Goal: Book appointment/travel/reservation

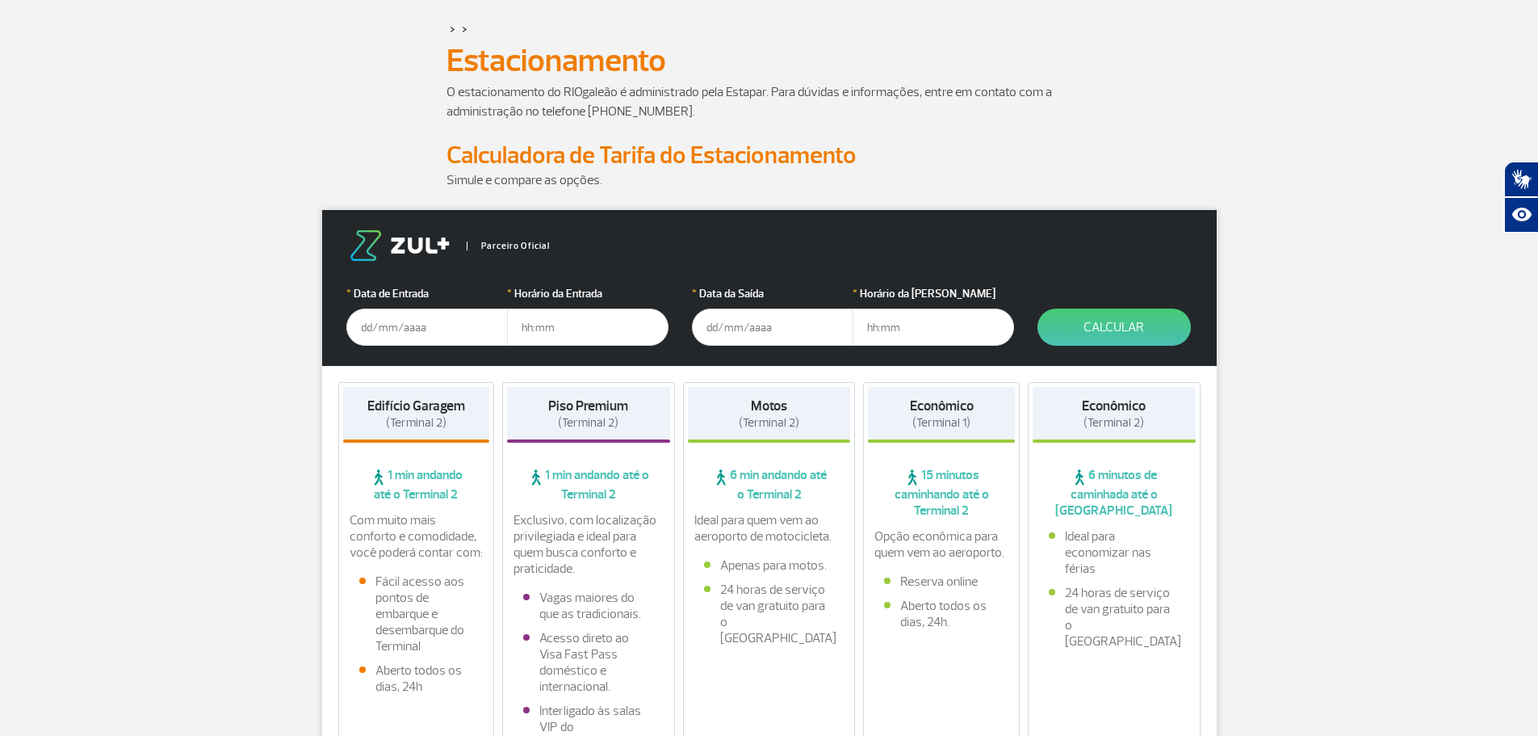
scroll to position [162, 0]
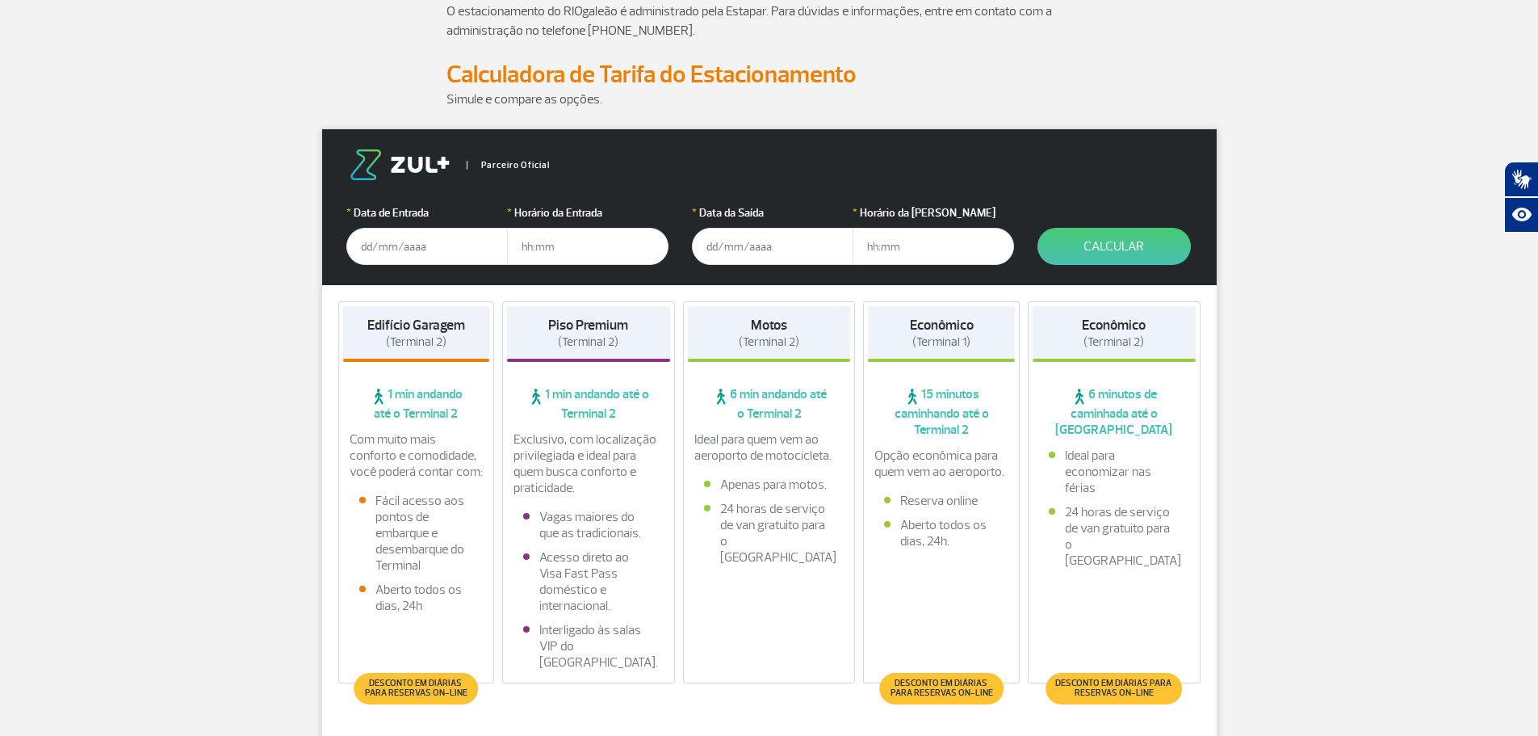
click at [415, 250] on input "text" at bounding box center [427, 246] width 162 height 37
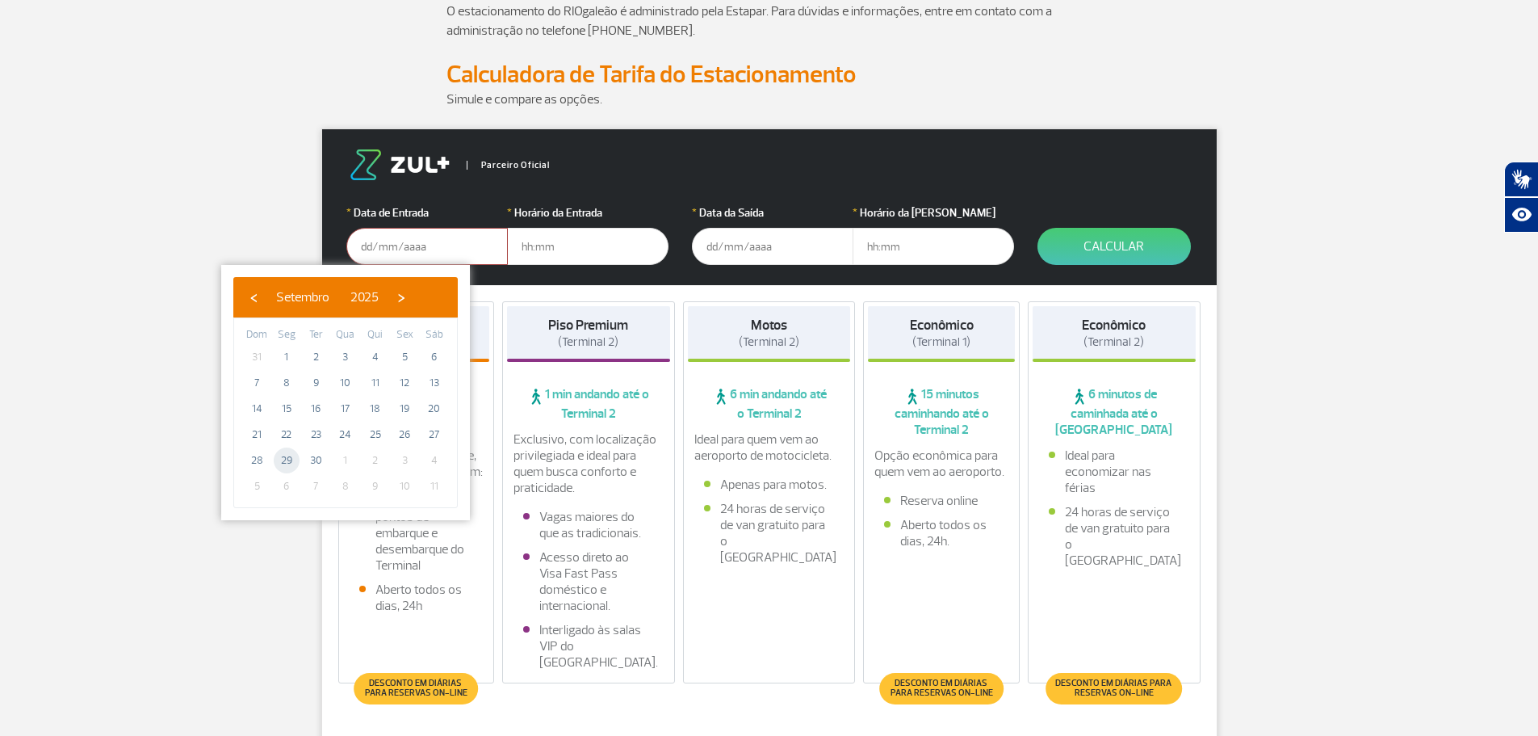
click at [286, 458] on span "29" at bounding box center [287, 460] width 26 height 26
type input "[DATE]"
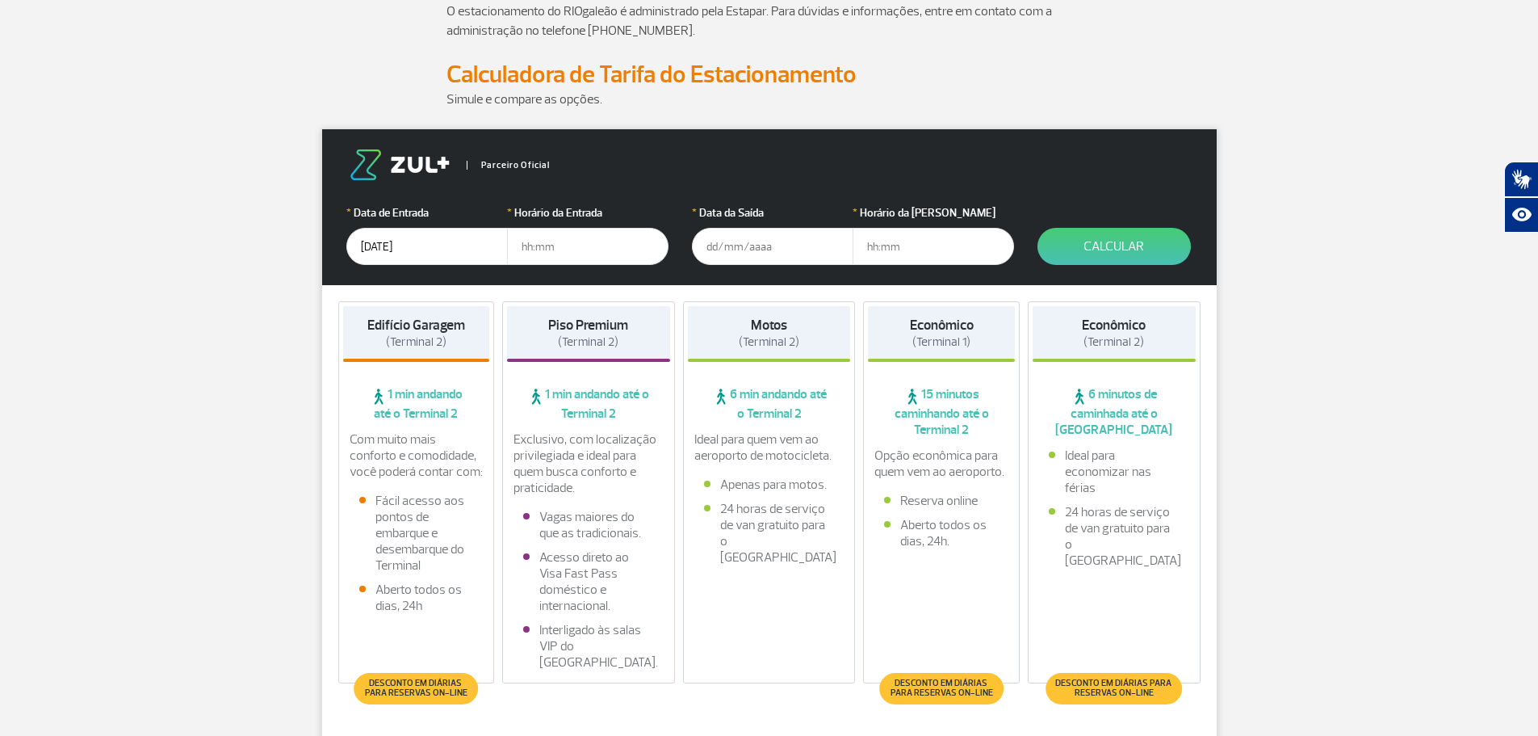
click at [568, 248] on input "text" at bounding box center [588, 246] width 162 height 37
type input "14:00"
click at [718, 250] on input "text" at bounding box center [773, 246] width 162 height 37
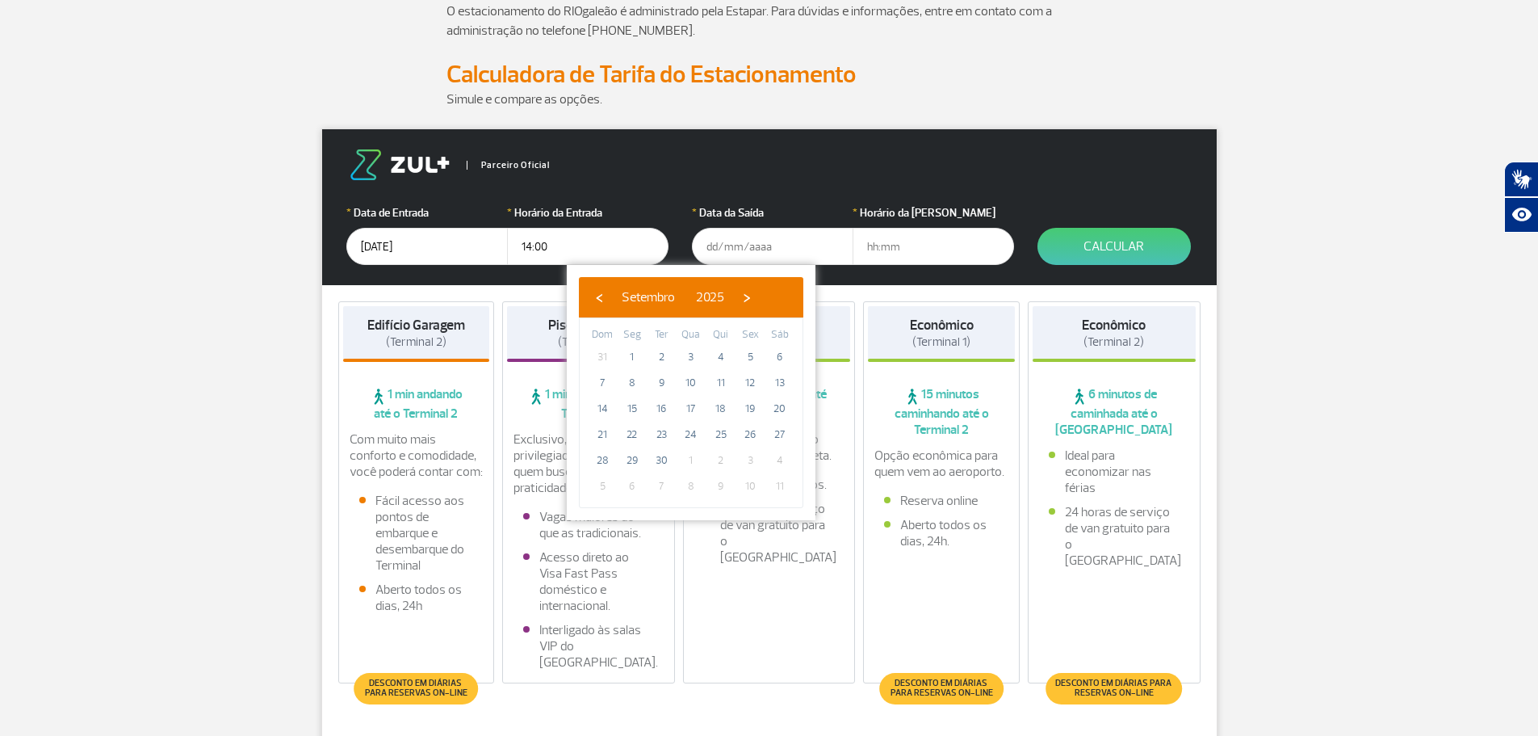
click at [717, 462] on span "2" at bounding box center [721, 460] width 26 height 26
click at [759, 306] on span "›" at bounding box center [747, 297] width 24 height 24
click at [724, 358] on span "2" at bounding box center [721, 357] width 26 height 26
type input "[DATE]"
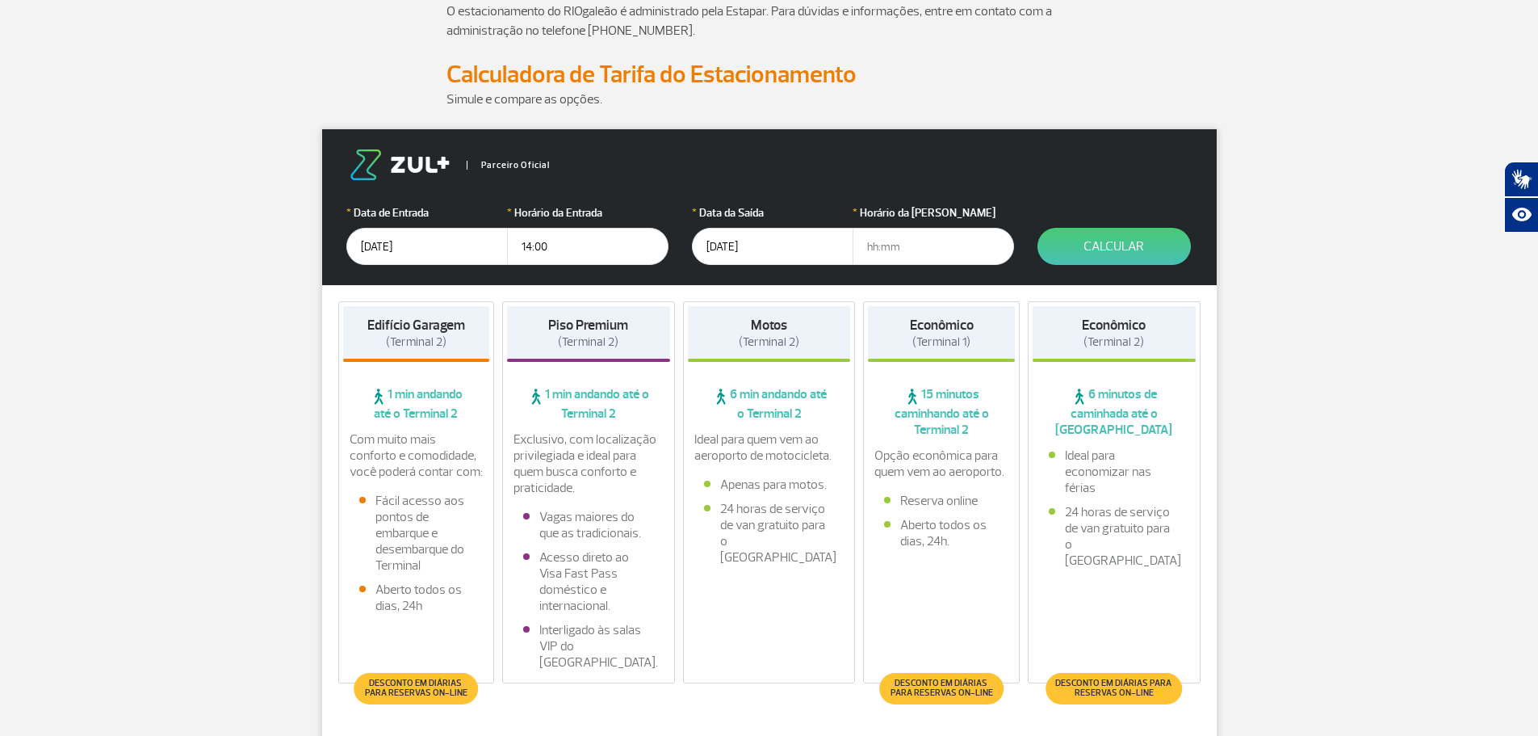
click at [899, 252] on input "text" at bounding box center [934, 246] width 162 height 37
click at [874, 247] on input "13:00" at bounding box center [934, 246] width 162 height 37
type input "14:00"
click at [375, 238] on input "[DATE]" at bounding box center [427, 246] width 162 height 37
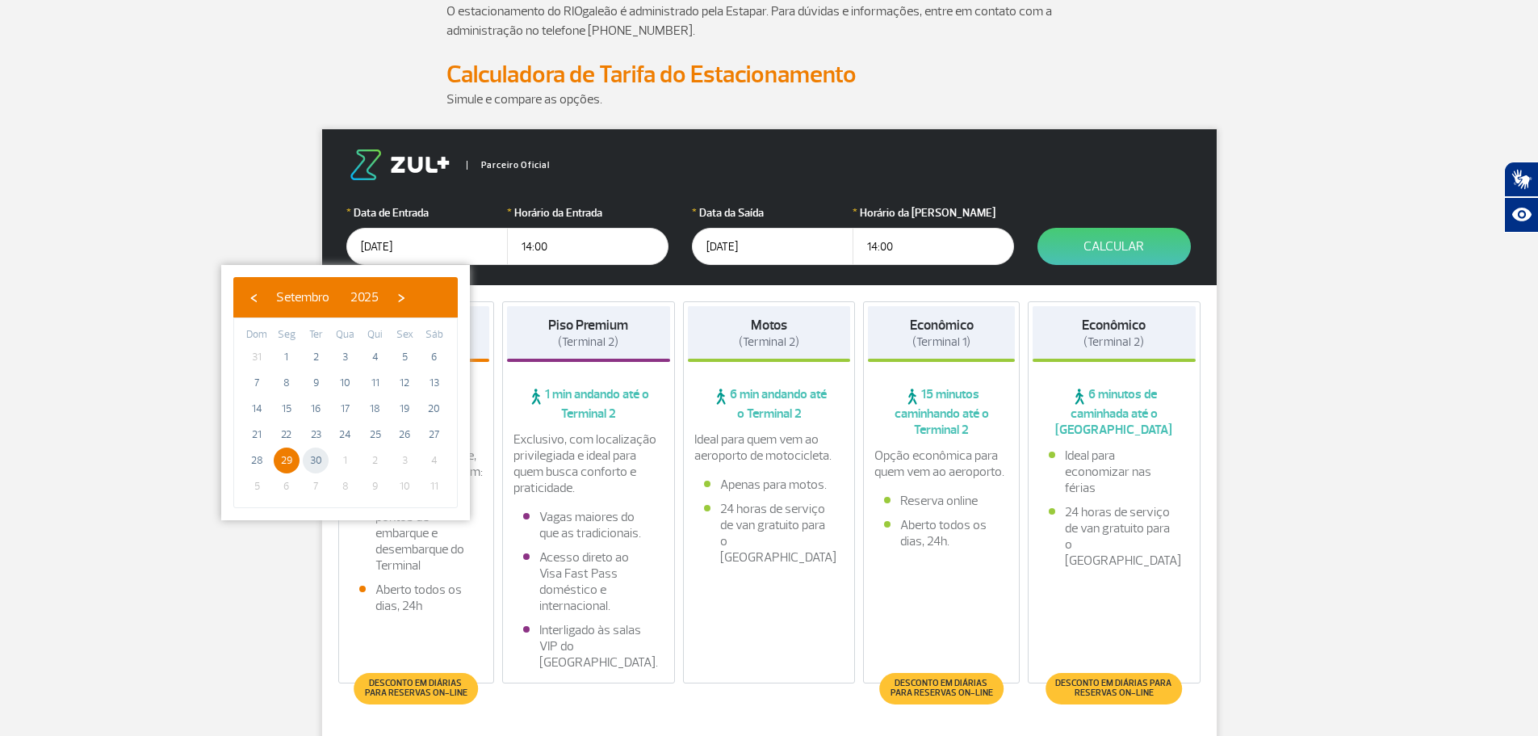
type input "[DATE]"
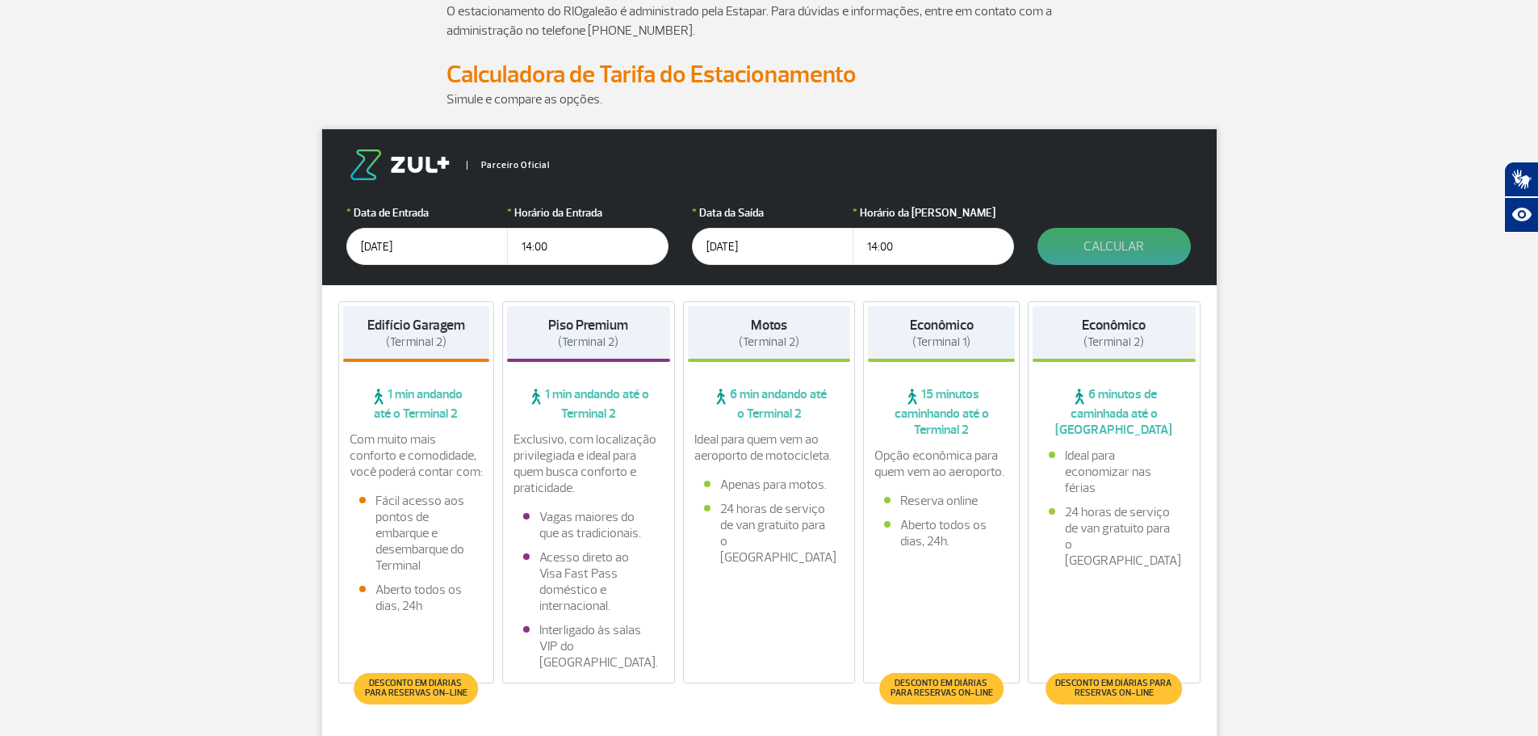
click at [1063, 241] on button "Calcular" at bounding box center [1114, 246] width 153 height 37
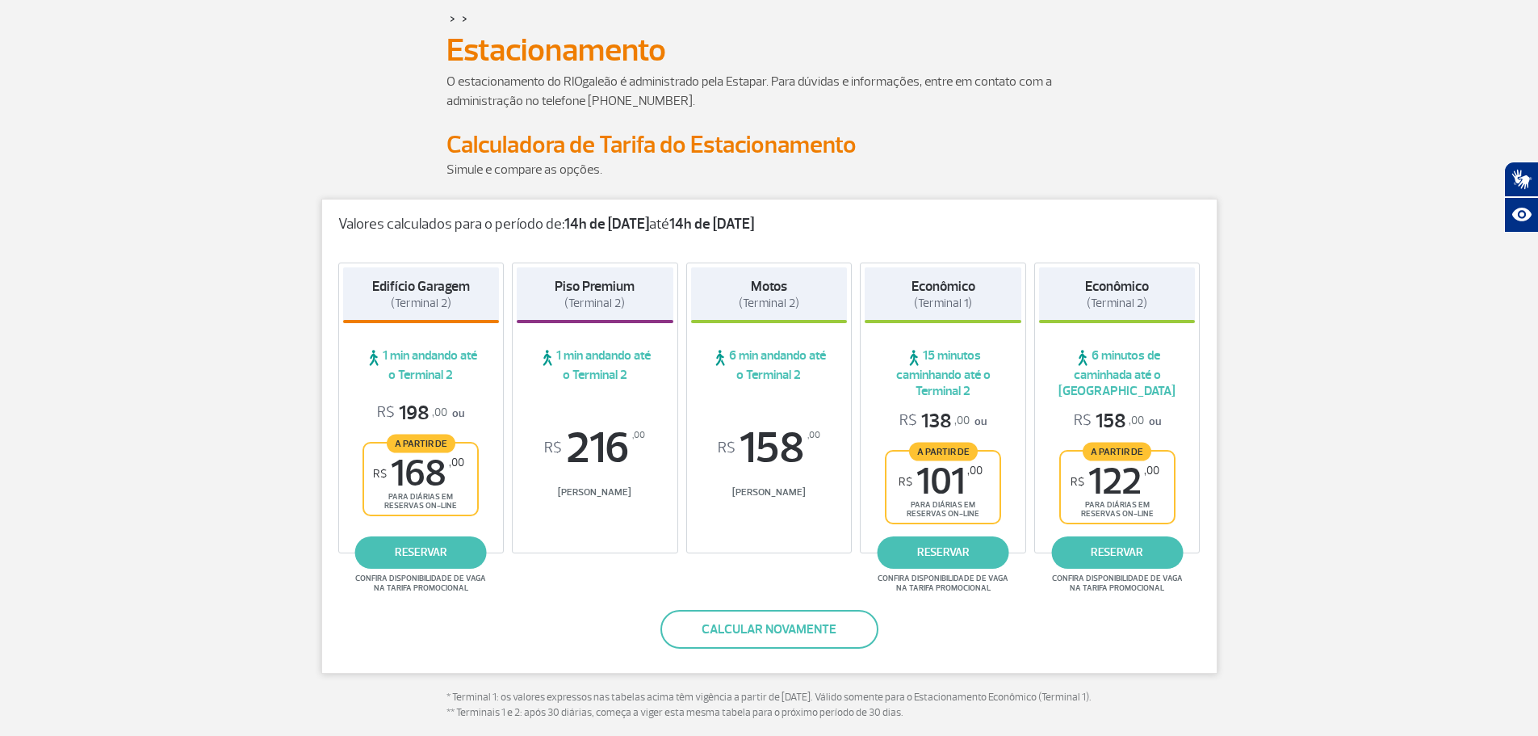
scroll to position [81, 0]
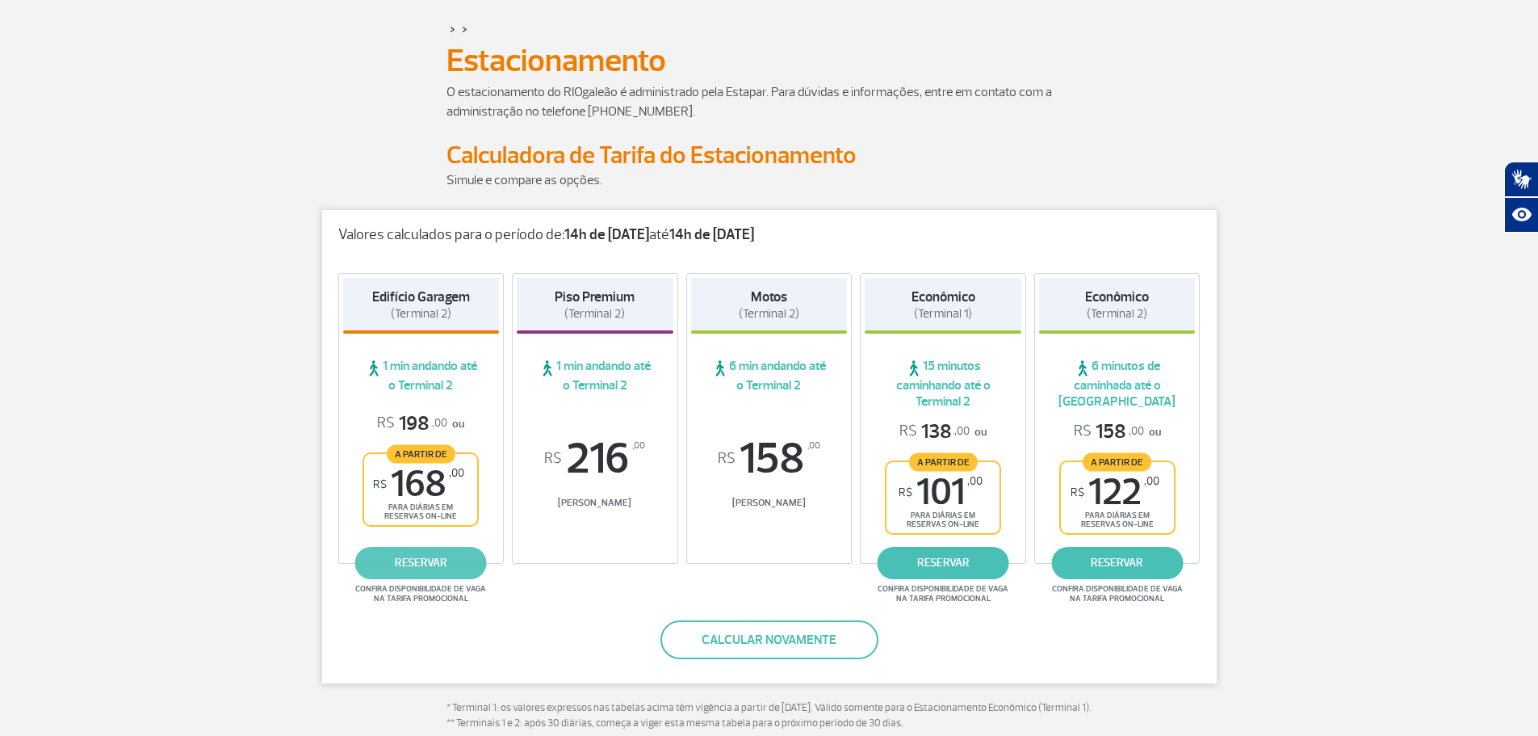
click at [435, 560] on link "reservar" at bounding box center [421, 563] width 132 height 32
